Goal: Find specific page/section: Find specific page/section

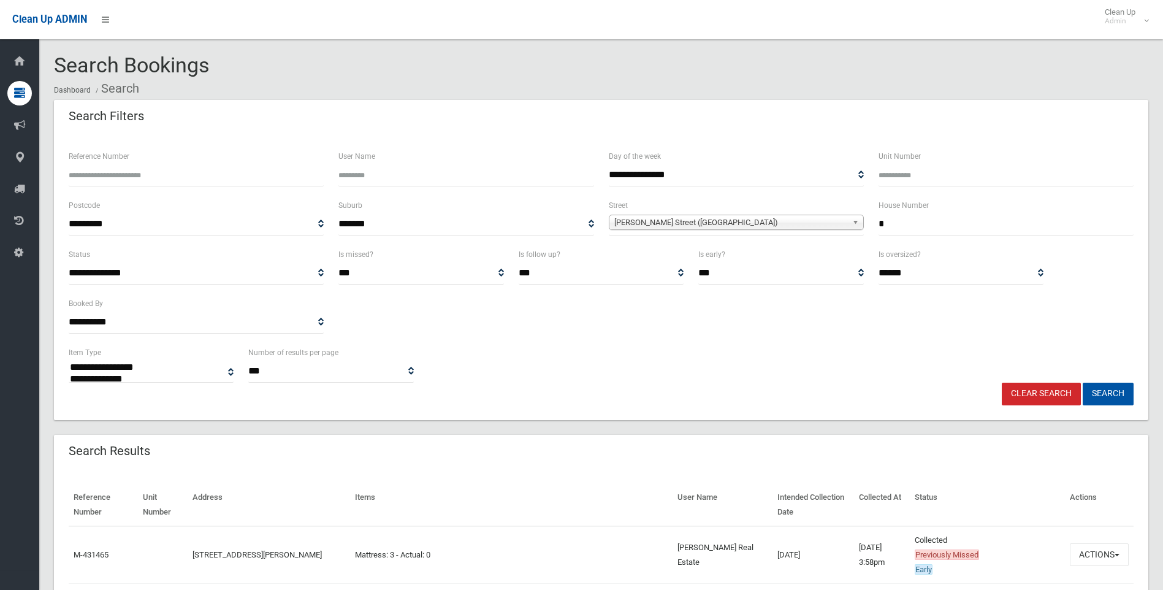
select select
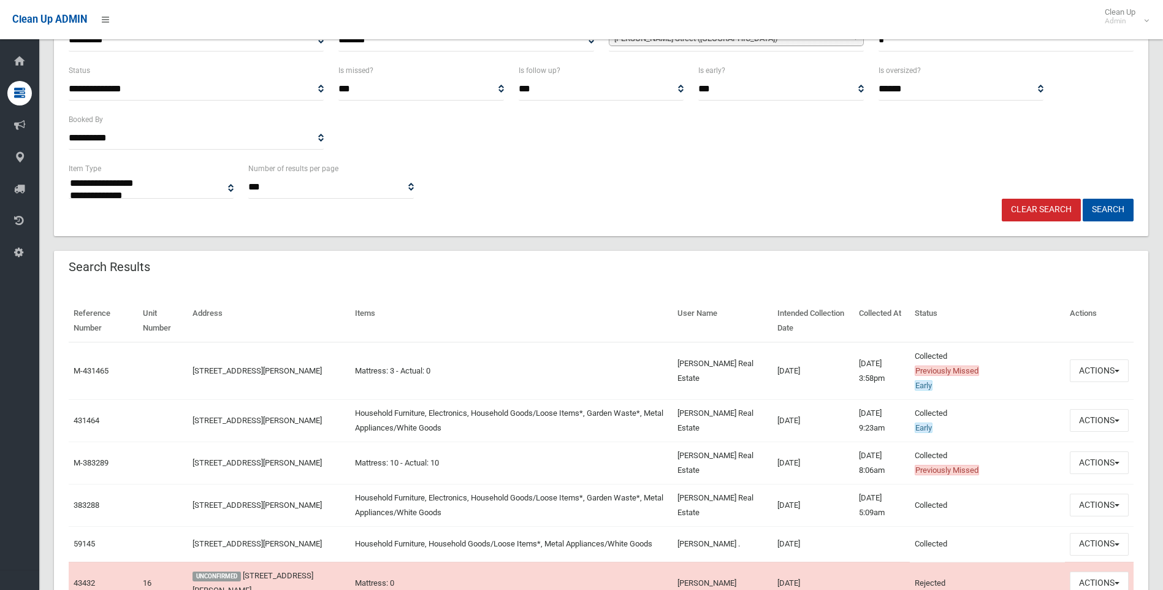
scroll to position [184, 0]
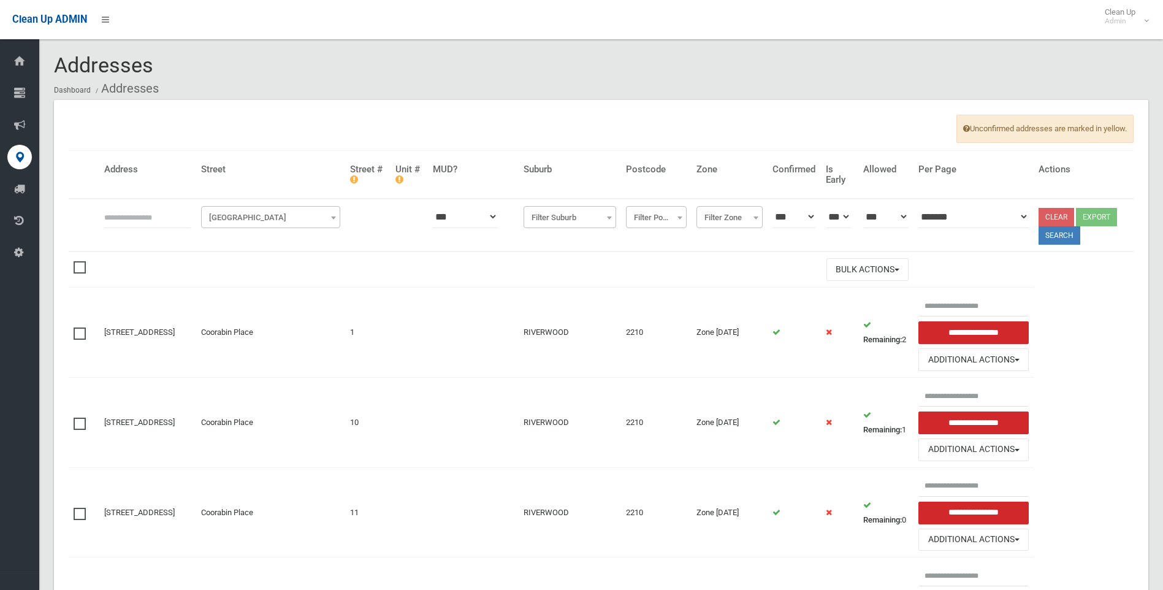
click at [133, 209] on input "text" at bounding box center [147, 216] width 87 height 23
type input "***"
click at [286, 215] on span "Filter Street" at bounding box center [270, 217] width 133 height 17
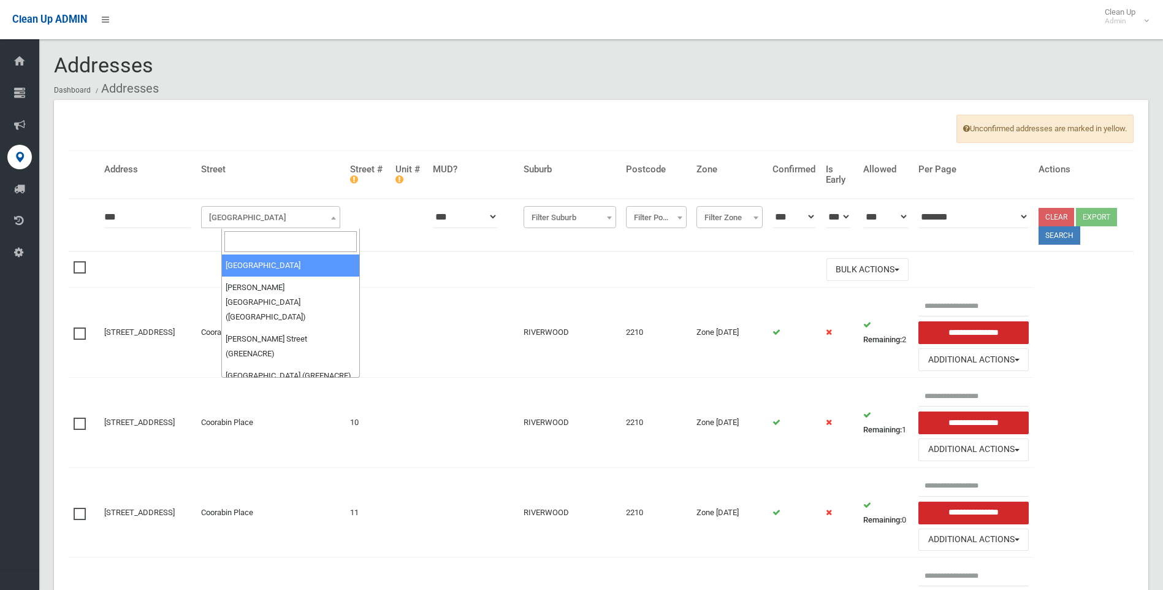
click at [281, 235] on input "search" at bounding box center [290, 241] width 133 height 21
type input "*******"
select select "****"
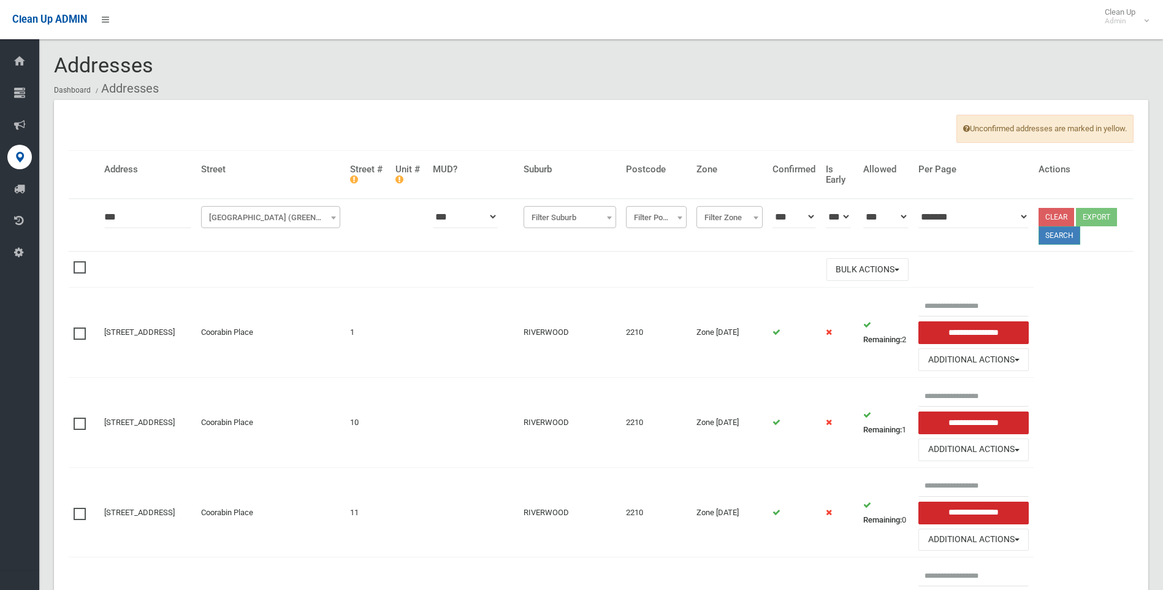
click at [1060, 234] on button "Search" at bounding box center [1060, 235] width 42 height 18
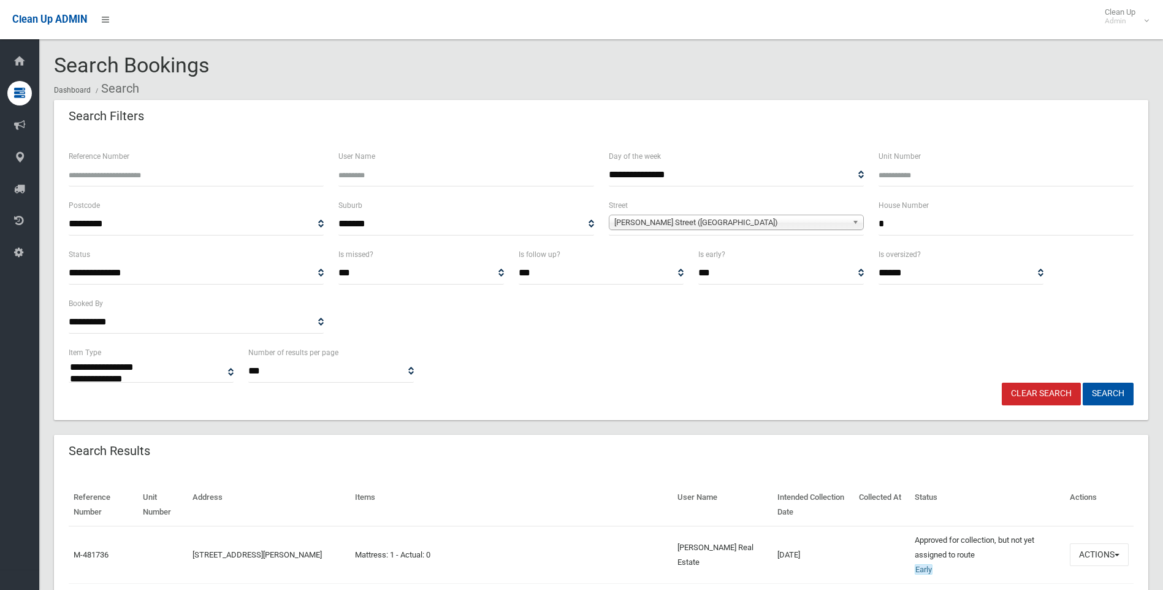
select select
click at [1044, 395] on link "Clear Search" at bounding box center [1041, 394] width 79 height 23
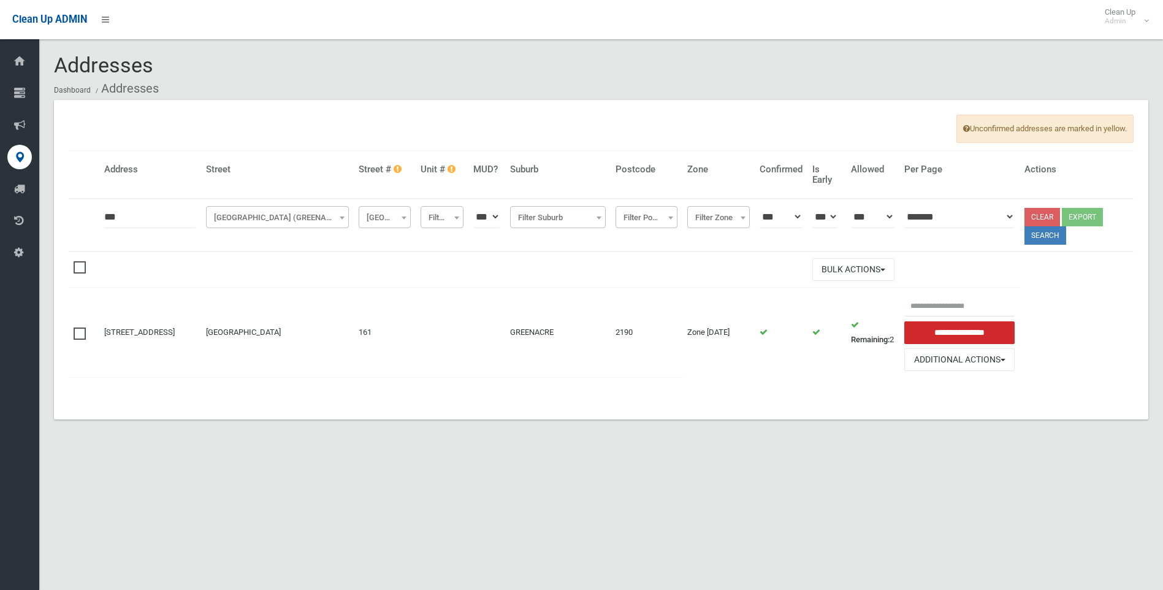
click at [1060, 218] on link "Clear" at bounding box center [1043, 217] width 36 height 18
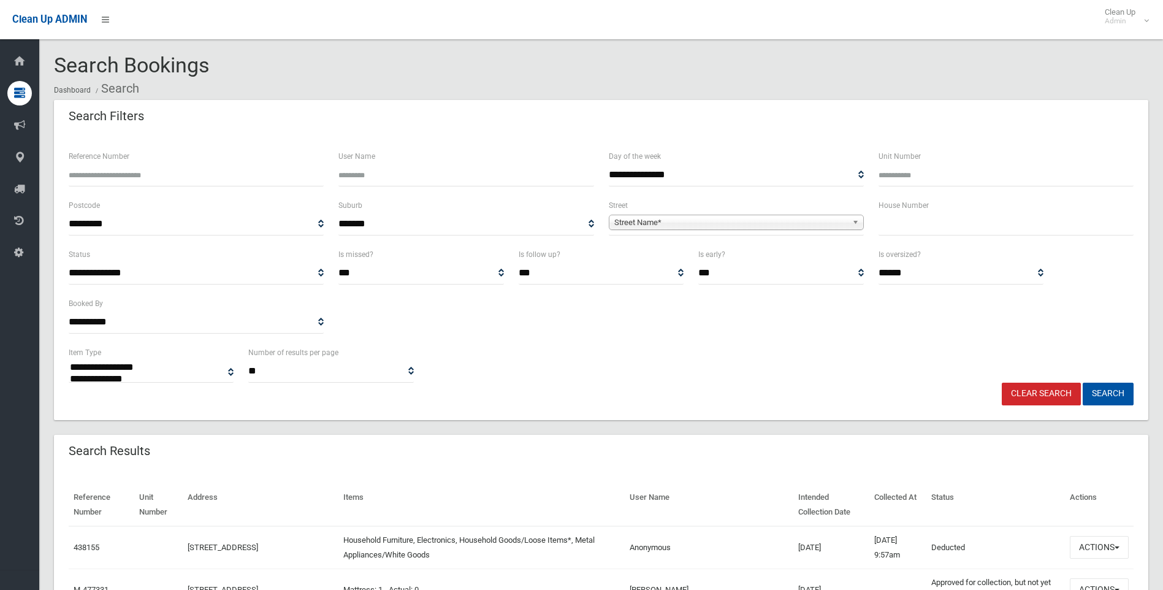
select select
drag, startPoint x: 112, startPoint y: 464, endPoint x: 117, endPoint y: 457, distance: 8.7
click at [112, 464] on div "Search Results" at bounding box center [601, 452] width 1095 height 34
click at [1103, 183] on input "Unit Number" at bounding box center [1006, 175] width 255 height 23
